Goal: Learn about a topic

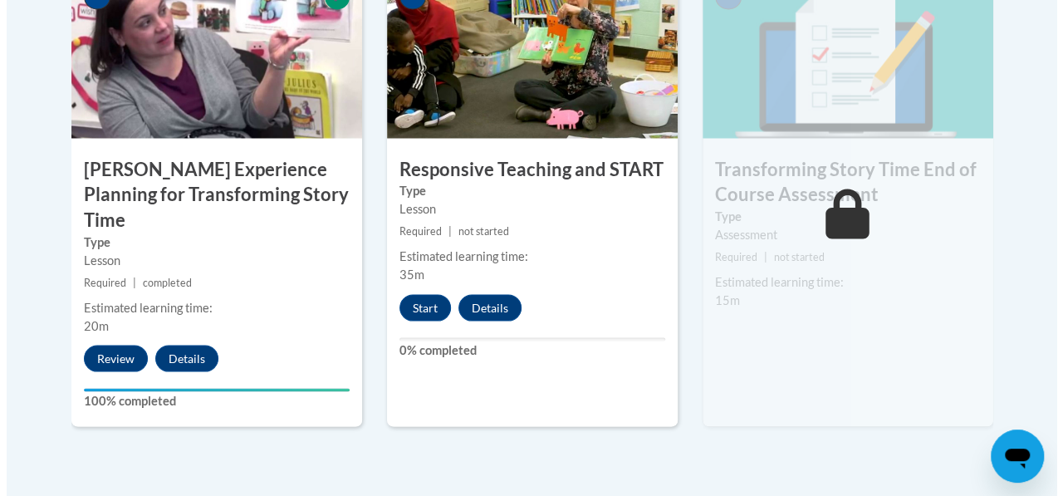
scroll to position [1552, 0]
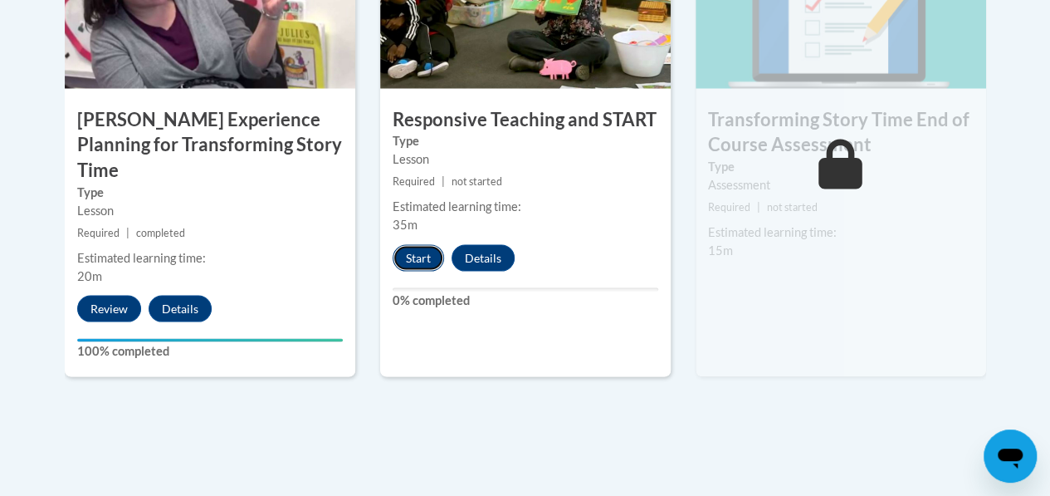
click at [423, 258] on button "Start" at bounding box center [418, 257] width 51 height 27
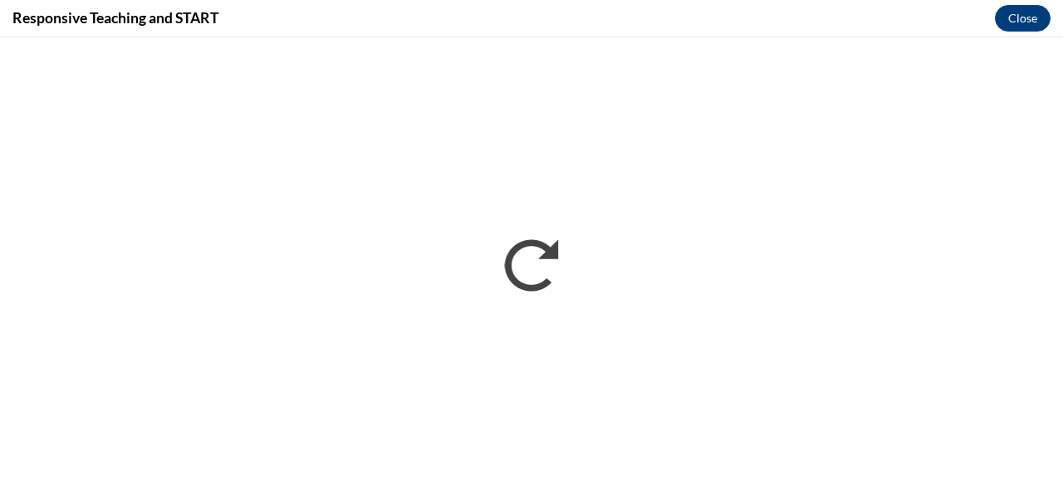
scroll to position [0, 0]
